Goal: Task Accomplishment & Management: Complete application form

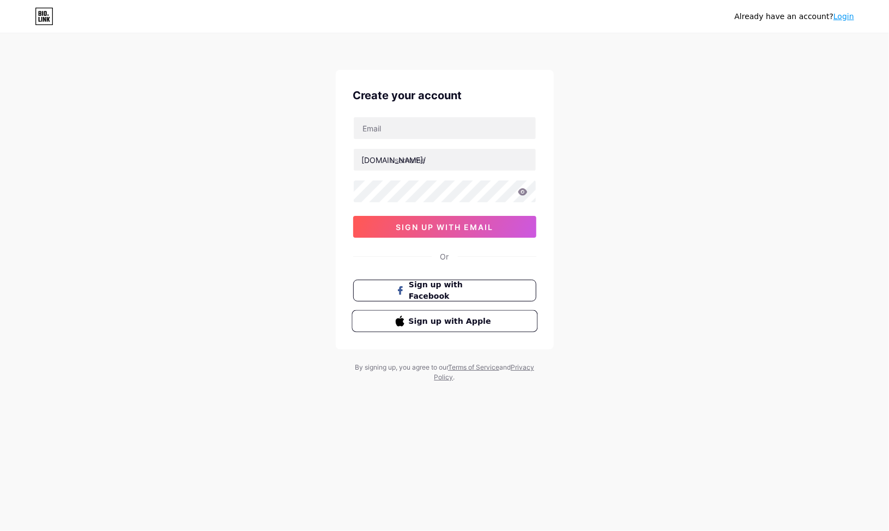
click at [505, 325] on button "Sign up with Apple" at bounding box center [444, 321] width 186 height 22
click at [375, 126] on input "text" at bounding box center [445, 128] width 182 height 22
type input "[EMAIL_ADDRESS][DOMAIN_NAME]"
type input "[PERSON_NAME]"
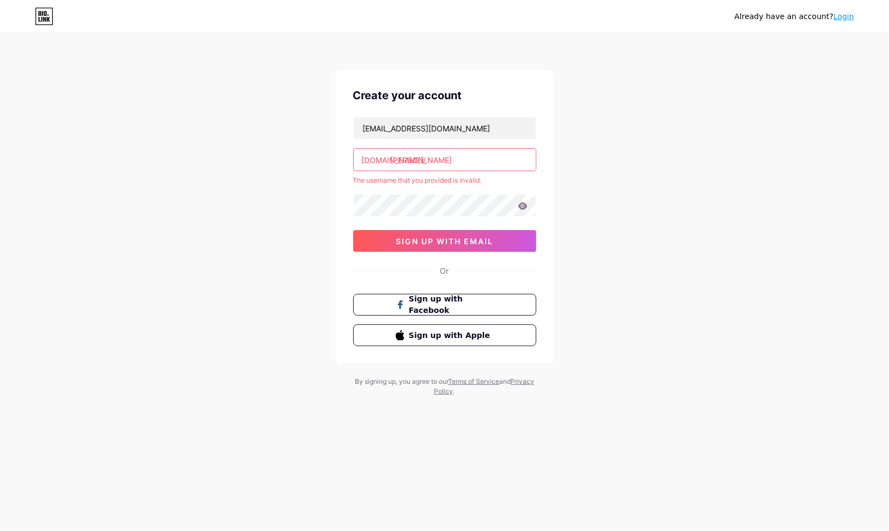
drag, startPoint x: 452, startPoint y: 155, endPoint x: 234, endPoint y: 171, distance: 218.5
click at [234, 171] on div "Already have an account? Login Create your account [EMAIL_ADDRESS][DOMAIN_NAME]…" at bounding box center [444, 215] width 889 height 431
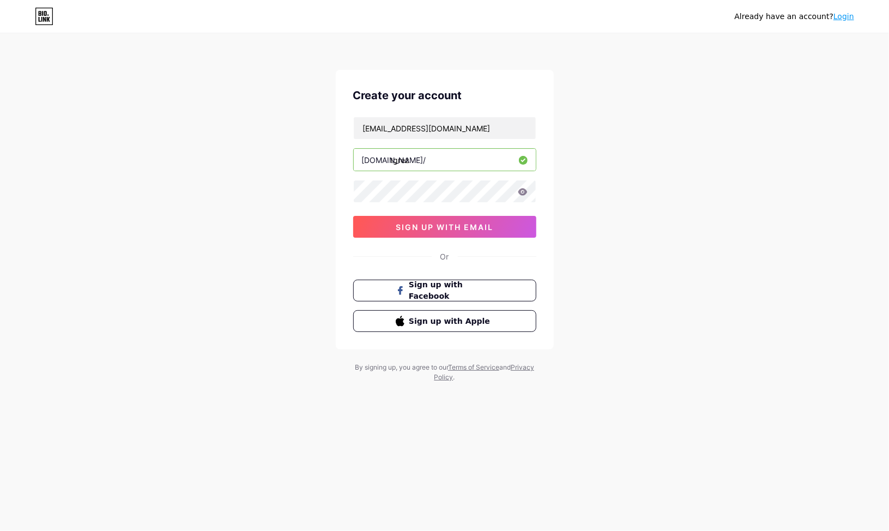
type input "tgrez"
click at [387, 223] on button "sign up with email" at bounding box center [444, 227] width 183 height 22
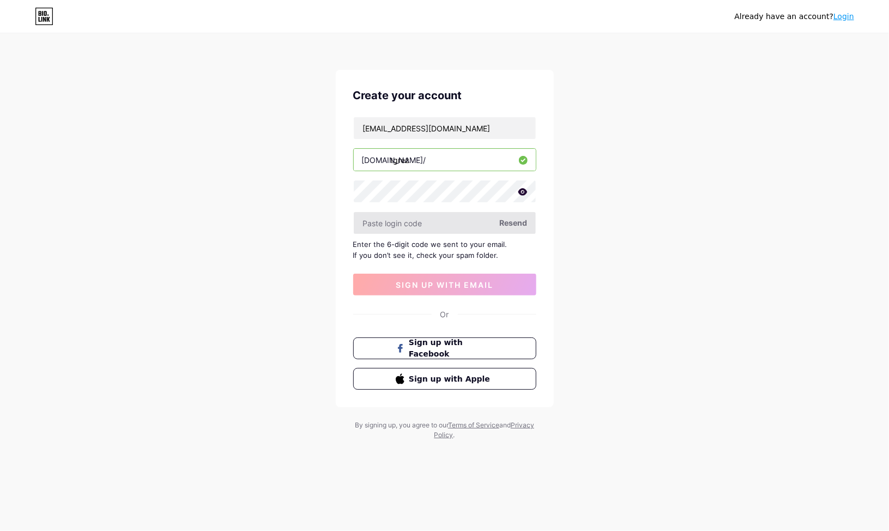
drag, startPoint x: 377, startPoint y: 219, endPoint x: 393, endPoint y: 213, distance: 16.9
click at [377, 218] on input "text" at bounding box center [445, 223] width 182 height 22
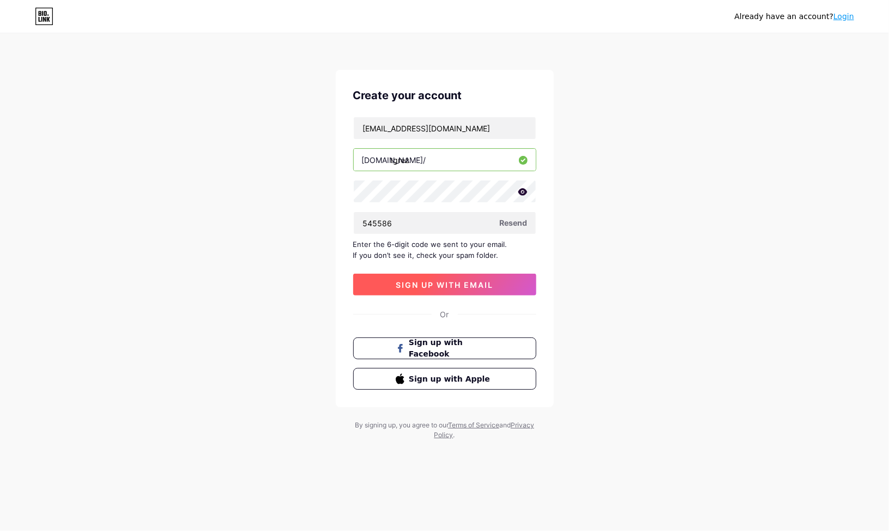
type input "545586"
click at [450, 280] on span "sign up with email" at bounding box center [445, 284] width 98 height 9
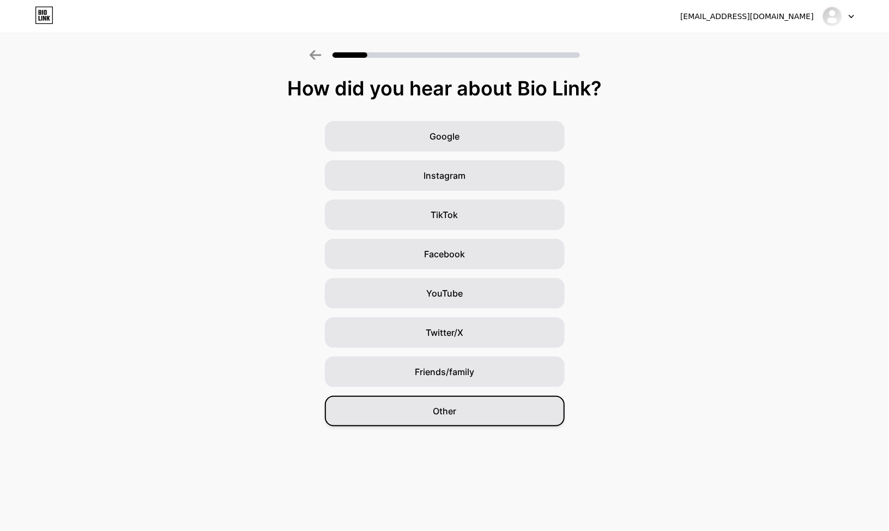
click at [468, 415] on div "Other" at bounding box center [445, 411] width 240 height 31
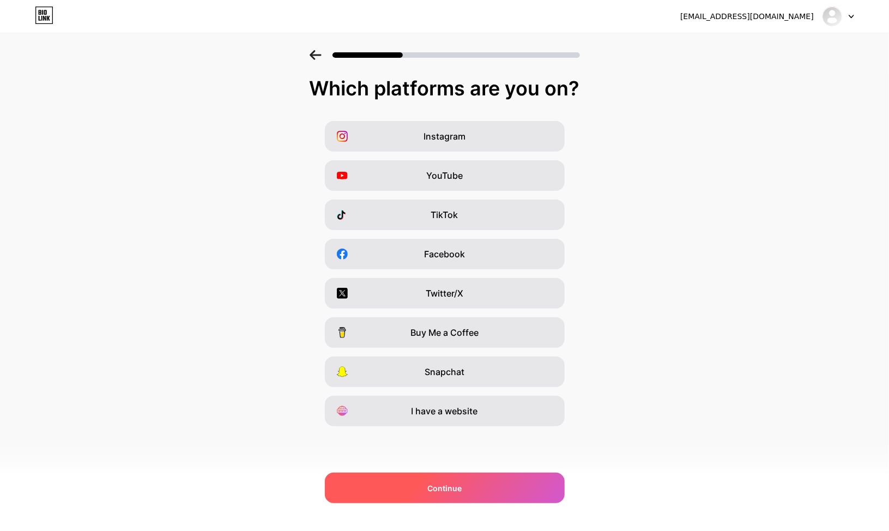
click at [460, 485] on span "Continue" at bounding box center [444, 487] width 34 height 11
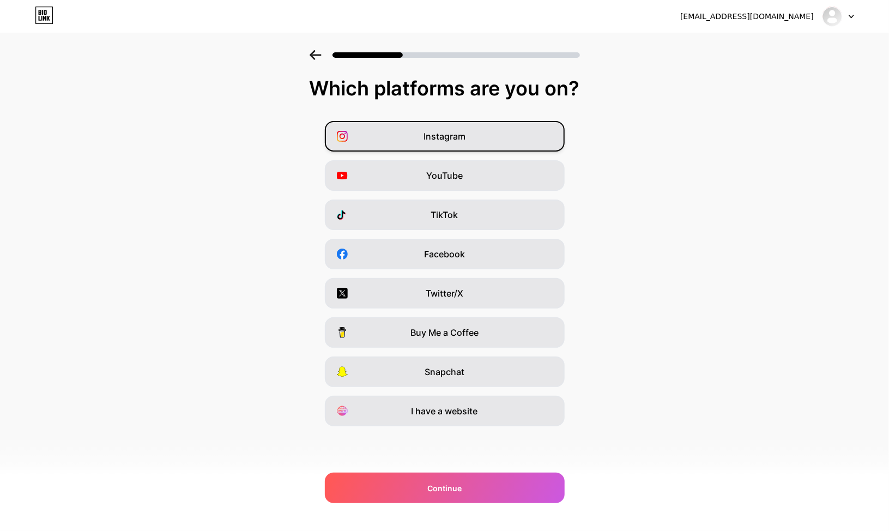
click at [443, 136] on span "Instagram" at bounding box center [444, 136] width 42 height 13
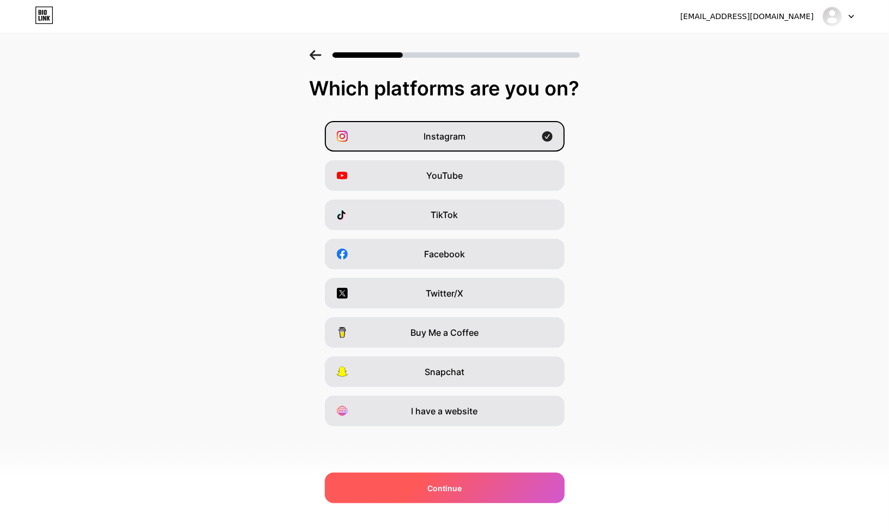
click at [494, 489] on div "Continue" at bounding box center [445, 487] width 240 height 31
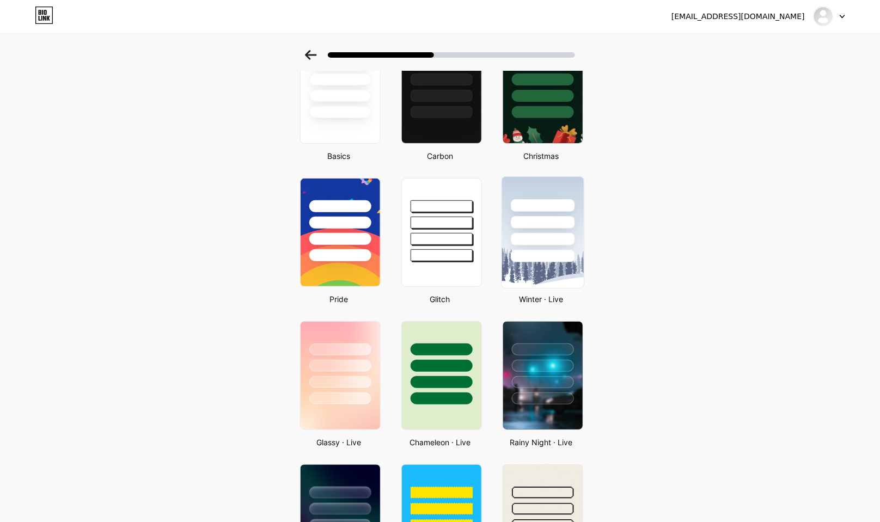
scroll to position [10, 0]
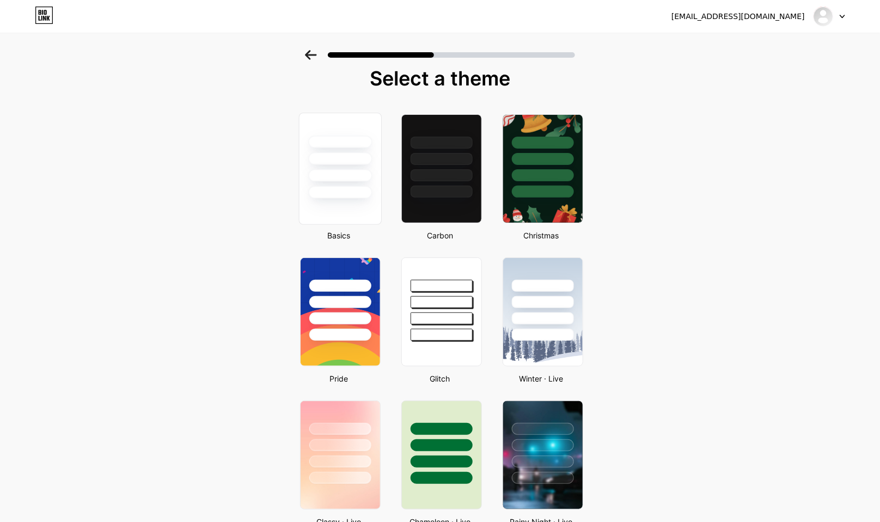
click at [357, 197] on div at bounding box center [340, 192] width 64 height 13
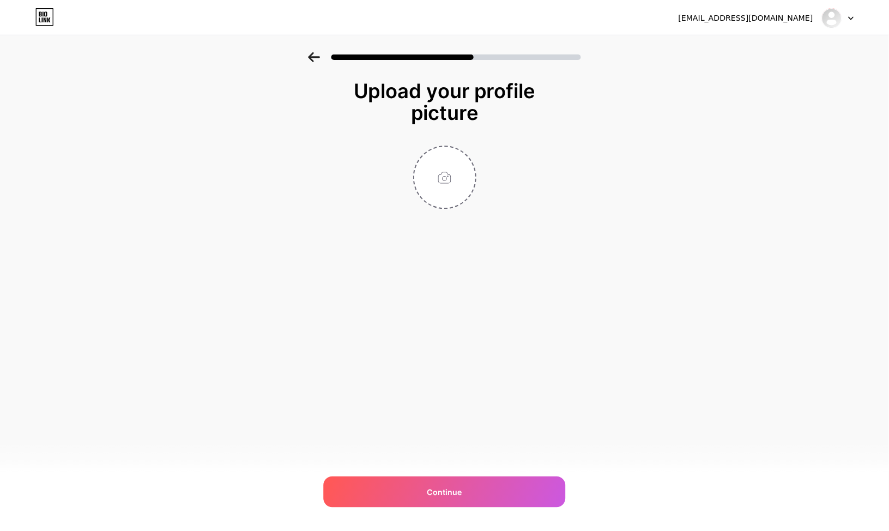
scroll to position [0, 0]
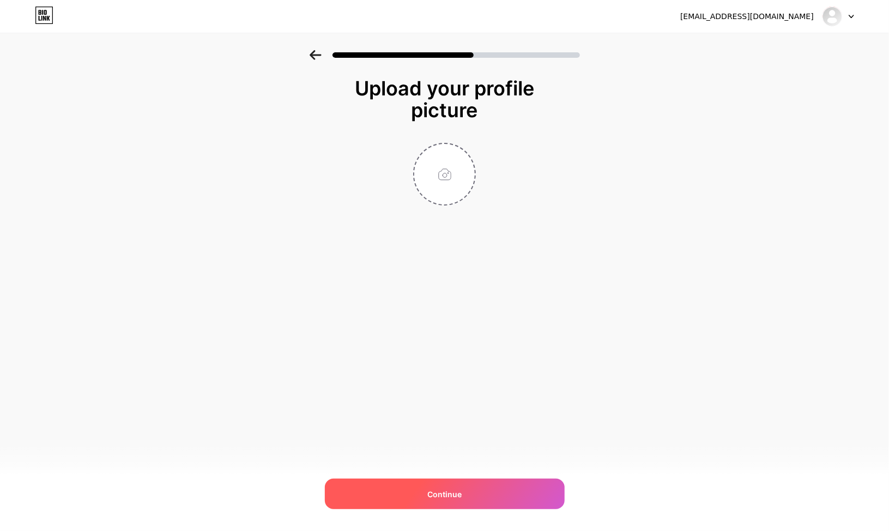
click at [484, 489] on div "Continue" at bounding box center [445, 493] width 240 height 31
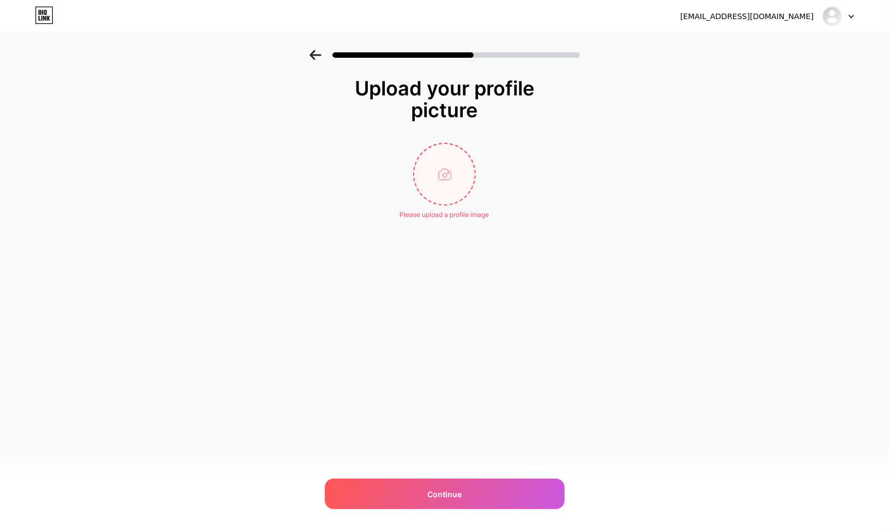
click at [448, 175] on input "file" at bounding box center [444, 174] width 60 height 60
type input "C:\fakepath\Lab.png"
click at [472, 146] on circle at bounding box center [469, 151] width 12 height 12
click at [447, 172] on input "file" at bounding box center [444, 174] width 60 height 60
type input "C:\fakepath\Lab.png"
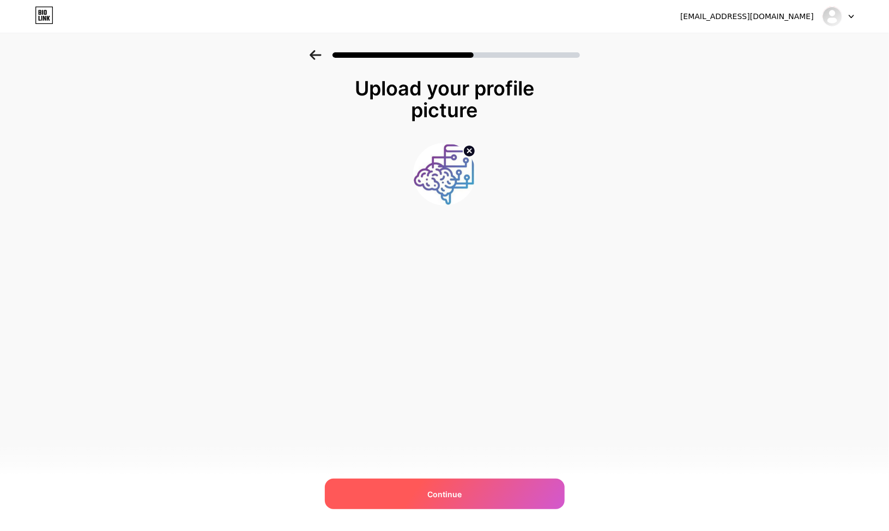
click at [428, 491] on span "Continue" at bounding box center [444, 493] width 34 height 11
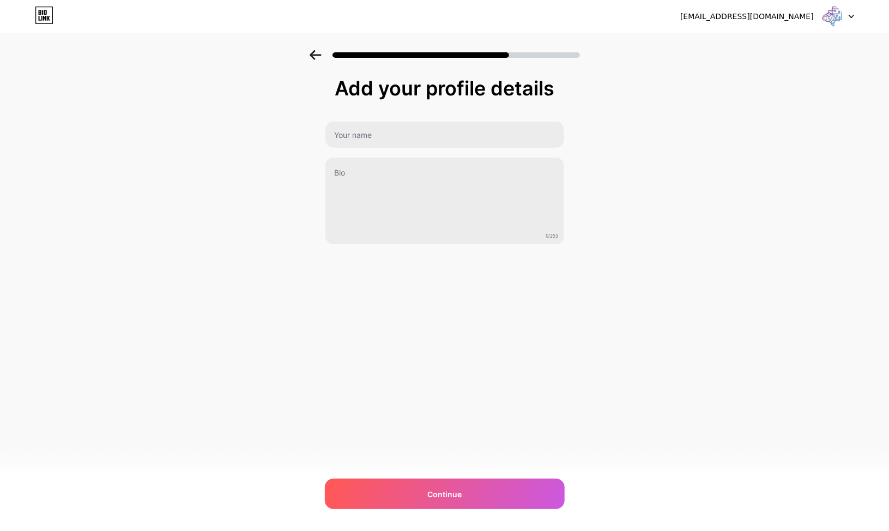
click at [848, 17] on div at bounding box center [838, 17] width 32 height 20
click at [793, 9] on div "[EMAIL_ADDRESS][DOMAIN_NAME]" at bounding box center [767, 17] width 174 height 20
click at [844, 17] on div at bounding box center [838, 17] width 32 height 20
click at [841, 17] on img at bounding box center [832, 16] width 21 height 21
click at [850, 13] on div at bounding box center [838, 17] width 32 height 20
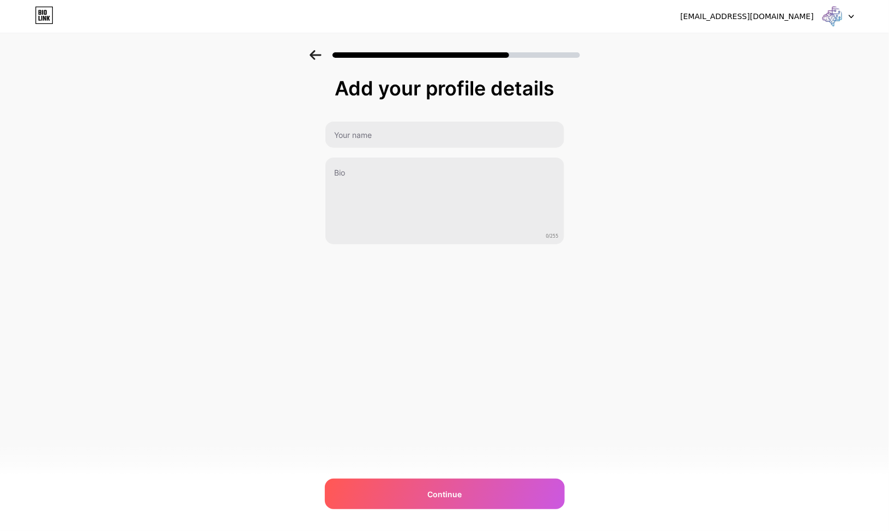
drag, startPoint x: 844, startPoint y: 14, endPoint x: 835, endPoint y: 11, distance: 10.2
click at [841, 14] on div at bounding box center [838, 17] width 32 height 20
click at [830, 10] on img at bounding box center [832, 16] width 21 height 21
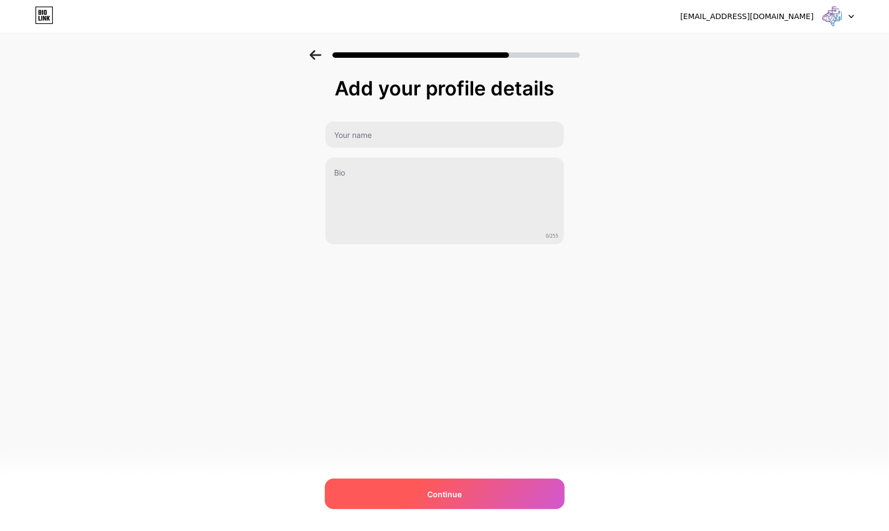
click at [408, 493] on div "Continue" at bounding box center [445, 493] width 240 height 31
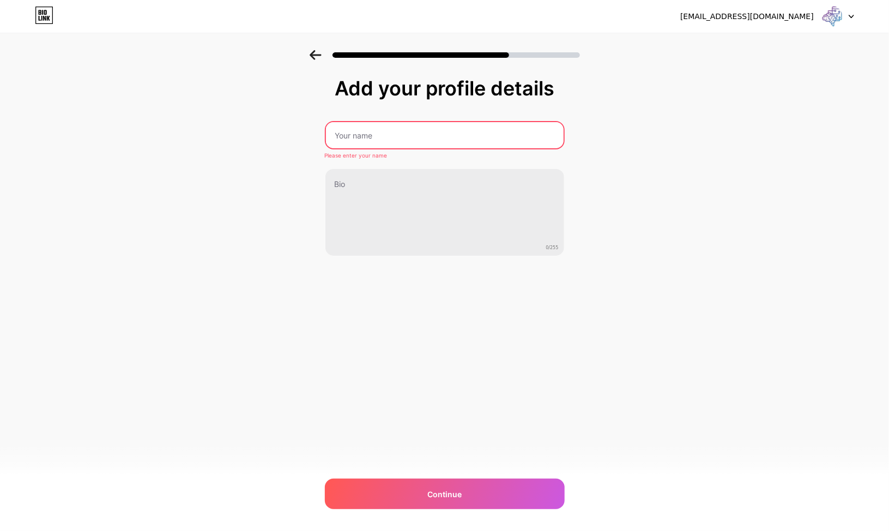
click at [837, 11] on img at bounding box center [832, 16] width 21 height 21
click at [740, 44] on li "Logout" at bounding box center [785, 44] width 135 height 29
